Goal: Task Accomplishment & Management: Manage account settings

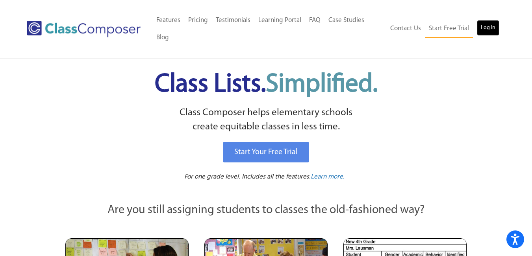
click at [487, 30] on link "Log In" at bounding box center [488, 28] width 22 height 16
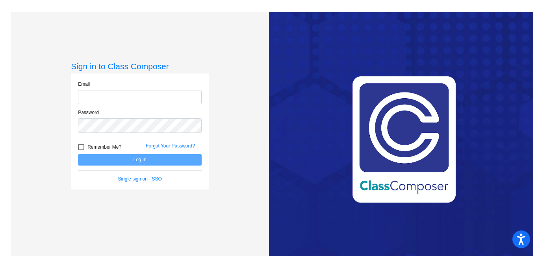
type input "[EMAIL_ADDRESS][DOMAIN_NAME]"
click at [150, 163] on button "Log In" at bounding box center [140, 159] width 124 height 11
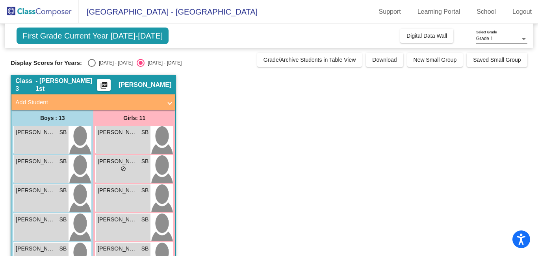
click at [91, 60] on div "Select an option" at bounding box center [92, 63] width 8 height 8
click at [91, 67] on input "2024 - 2025" at bounding box center [91, 67] width 0 height 0
radio input "true"
